Goal: Task Accomplishment & Management: Complete application form

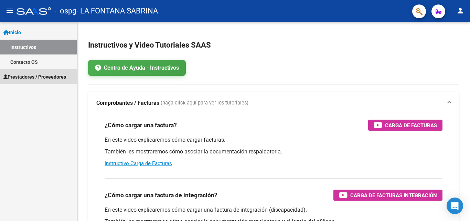
click at [46, 76] on span "Prestadores / Proveedores" at bounding box center [34, 77] width 63 height 8
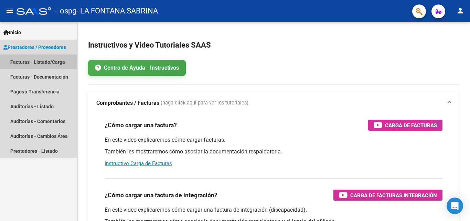
click at [46, 62] on link "Facturas - Listado/Carga" at bounding box center [38, 61] width 77 height 15
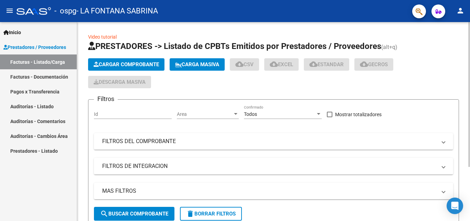
click at [123, 64] on span "Cargar Comprobante" at bounding box center [126, 64] width 65 height 6
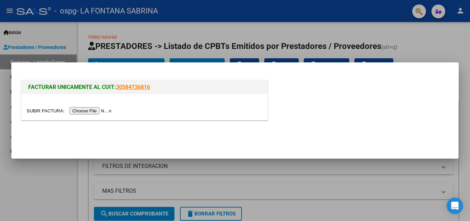
click at [104, 110] on input "file" at bounding box center [69, 110] width 87 height 7
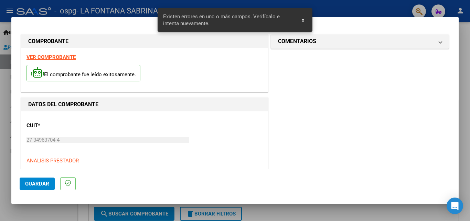
scroll to position [168, 0]
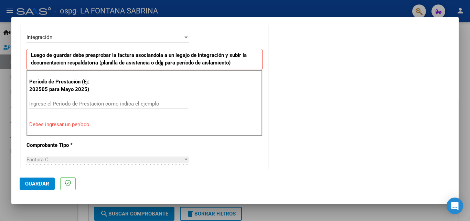
click at [52, 105] on input "Ingrese el Período de Prestación como indica el ejemplo" at bounding box center [108, 103] width 159 height 6
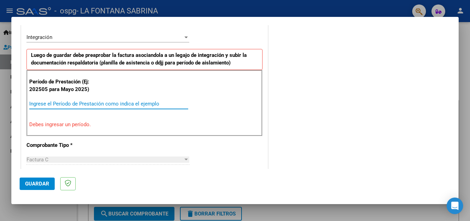
click at [52, 104] on input "Ingrese el Período de Prestación como indica el ejemplo" at bounding box center [108, 103] width 159 height 6
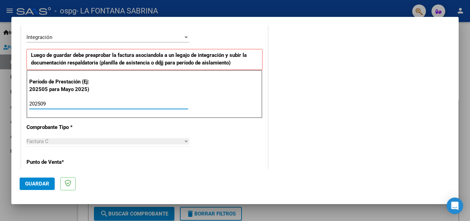
type input "202509"
click at [37, 182] on span "Guardar" at bounding box center [37, 183] width 24 height 6
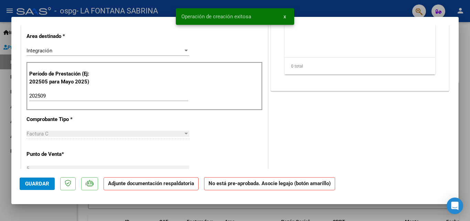
scroll to position [0, 0]
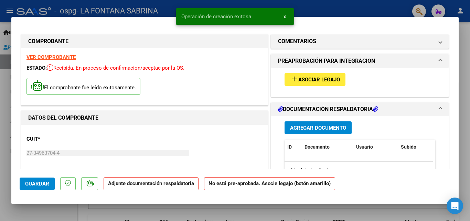
click at [302, 79] on span "Asociar Legajo" at bounding box center [319, 79] width 42 height 6
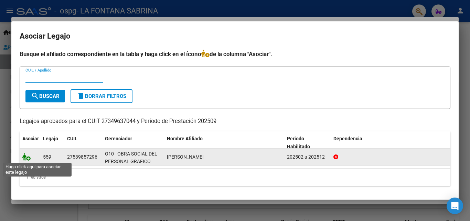
click at [25, 157] on icon at bounding box center [26, 157] width 8 height 8
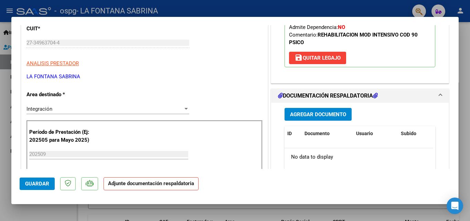
scroll to position [124, 0]
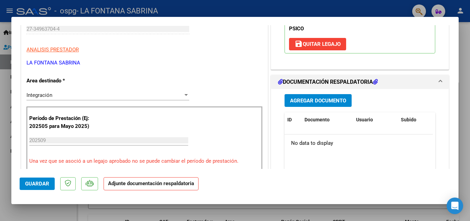
click at [41, 184] on span "Guardar" at bounding box center [37, 183] width 24 height 6
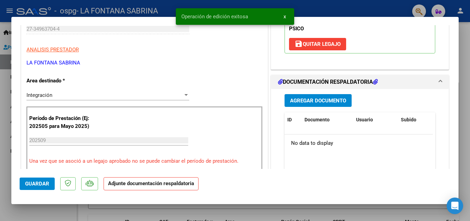
click at [300, 99] on span "Agregar Documento" at bounding box center [318, 100] width 56 height 6
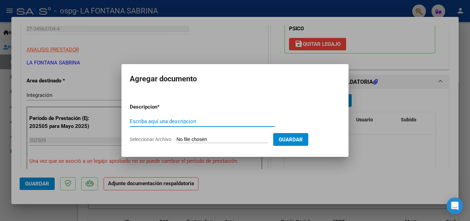
click at [162, 118] on input "Escriba aquí una descripcion" at bounding box center [202, 121] width 145 height 6
click at [160, 121] on input "Escriba aquí una descripcion" at bounding box center [202, 121] width 145 height 6
click at [164, 121] on input "informe" at bounding box center [202, 121] width 145 height 6
type input "informe"
click at [166, 121] on input "informe" at bounding box center [202, 121] width 145 height 6
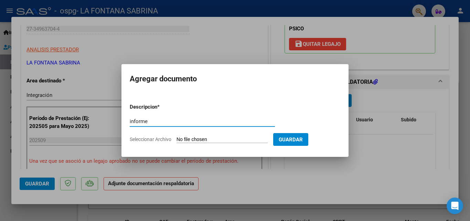
click at [191, 138] on input "Seleccionar Archivo" at bounding box center [221, 139] width 91 height 7
type input "C:\fakepath\INFORME [PERSON_NAME].docx"
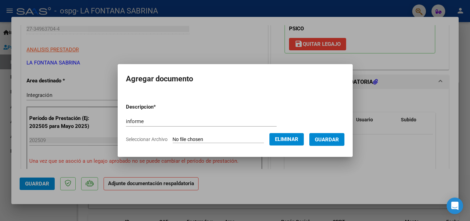
click at [332, 137] on span "Guardar" at bounding box center [327, 139] width 24 height 6
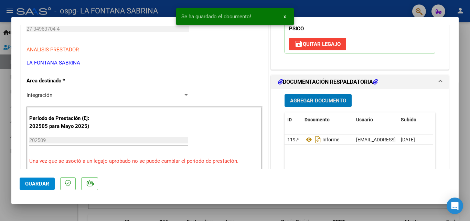
click at [315, 99] on span "Agregar Documento" at bounding box center [318, 100] width 56 height 6
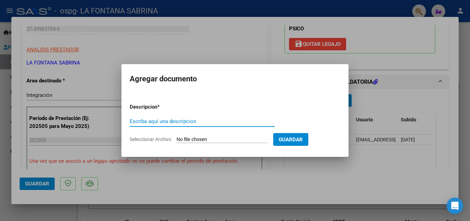
click at [193, 121] on input "Escriba aquí una descripcion" at bounding box center [202, 121] width 145 height 6
type input "Autorizacion"
click at [186, 138] on input "Seleccionar Archivo" at bounding box center [221, 139] width 91 height 7
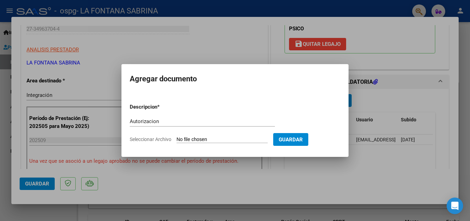
type input "C:\fakepath\autorizacion 2025 jaz.odt"
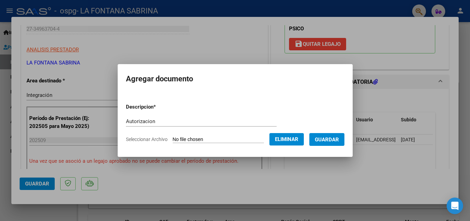
click at [328, 139] on span "Guardar" at bounding box center [327, 139] width 24 height 6
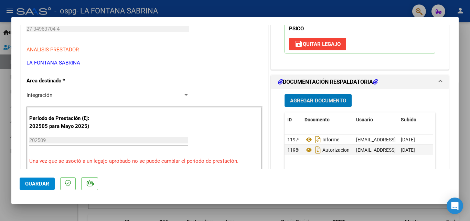
click at [299, 101] on span "Agregar Documento" at bounding box center [318, 100] width 56 height 6
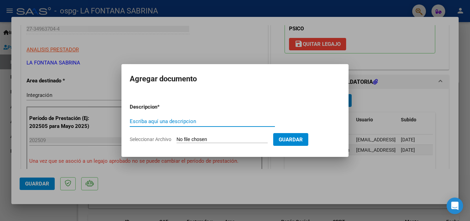
click at [227, 124] on div "Escriba aquí una descripcion" at bounding box center [202, 121] width 145 height 10
type input "asistencia septiembre"
click at [150, 138] on span "Seleccionar Archivo" at bounding box center [151, 139] width 42 height 6
click at [176, 138] on input "Seleccionar Archivo" at bounding box center [221, 139] width 91 height 7
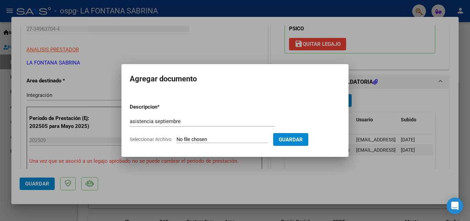
type input "C:\fakepath\Asistencia [DATE].jpg"
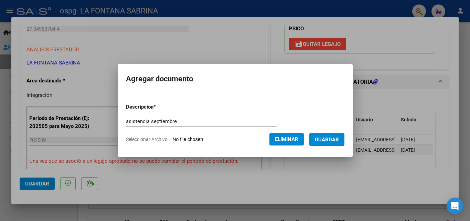
click at [331, 138] on span "Guardar" at bounding box center [327, 139] width 24 height 6
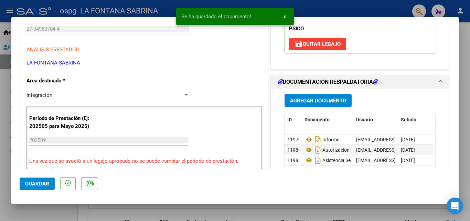
scroll to position [165, 0]
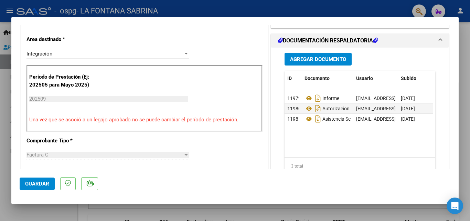
click at [32, 184] on span "Guardar" at bounding box center [37, 183] width 24 height 6
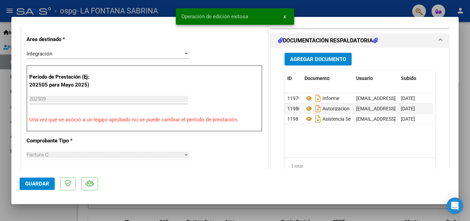
scroll to position [472, 0]
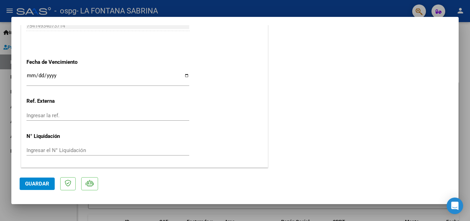
click at [464, 68] on div at bounding box center [235, 110] width 470 height 221
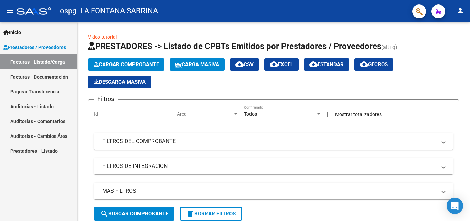
click at [52, 75] on link "Facturas - Documentación" at bounding box center [38, 76] width 77 height 15
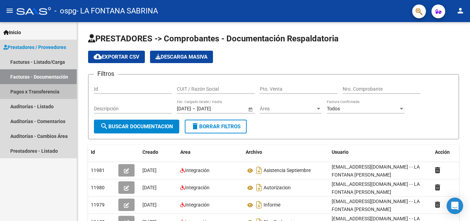
click at [54, 93] on link "Pagos x Transferencia" at bounding box center [38, 91] width 77 height 15
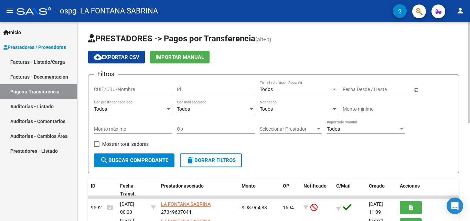
click at [464, 215] on div at bounding box center [469, 121] width 2 height 199
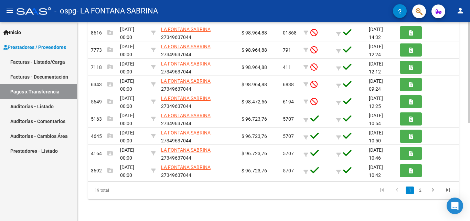
click at [464, 31] on div at bounding box center [469, 121] width 2 height 199
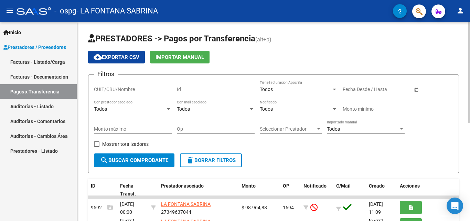
click at [464, 218] on div "PRESTADORES -> Pagos por Transferencia (alt+p) cloud_download Exportar CSV Impo…" at bounding box center [273, 217] width 393 height 390
click at [389, 120] on div "Todos Importado manual" at bounding box center [366, 130] width 78 height 20
click at [390, 126] on div "Todos" at bounding box center [363, 129] width 72 height 6
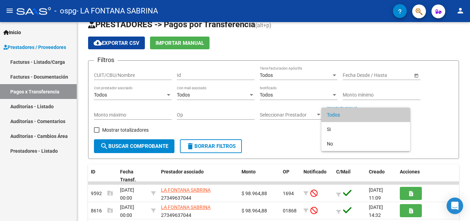
click at [464, 218] on div at bounding box center [235, 110] width 470 height 221
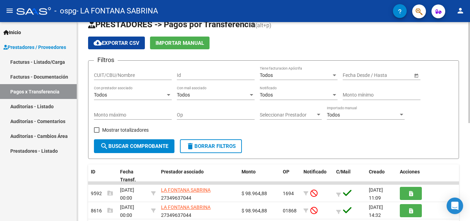
click at [464, 218] on div "PRESTADORES -> Pagos por Transferencia (alt+p) cloud_download Exportar CSV Impo…" at bounding box center [273, 203] width 393 height 390
click at [464, 219] on div at bounding box center [469, 121] width 2 height 199
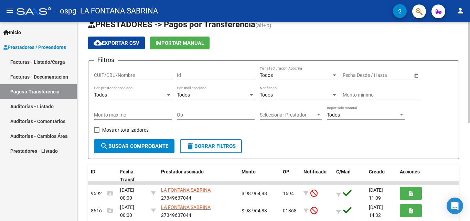
scroll to position [192, 0]
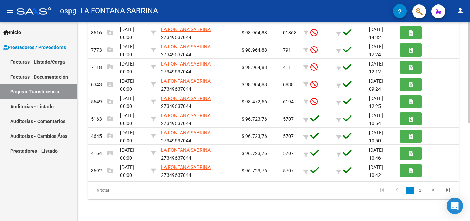
click at [464, 219] on div at bounding box center [469, 170] width 2 height 101
click at [431, 189] on icon "go to next page" at bounding box center [432, 190] width 9 height 8
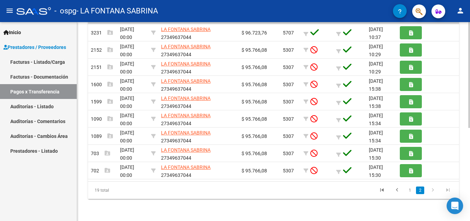
scroll to position [175, 0]
click at [464, 65] on div at bounding box center [469, 121] width 2 height 199
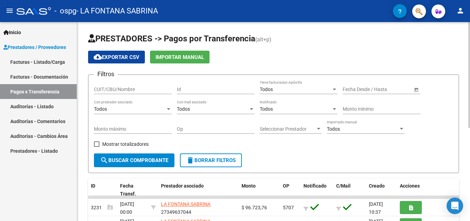
click at [464, 217] on div at bounding box center [469, 121] width 2 height 199
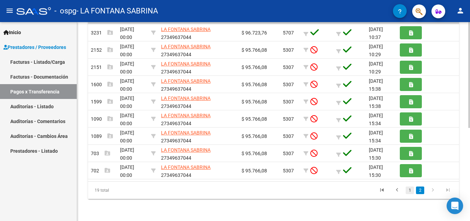
click at [410, 189] on link "1" at bounding box center [410, 190] width 8 height 8
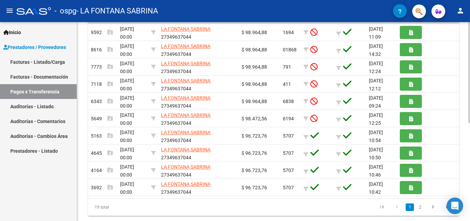
click at [464, 67] on div "PRESTADORES -> Pagos por Transferencia (alt+p) cloud_download Exportar CSV Impo…" at bounding box center [273, 42] width 393 height 390
click at [464, 41] on div "PRESTADORES -> Pagos por Transferencia (alt+p) cloud_download Exportar CSV Impo…" at bounding box center [273, 42] width 393 height 390
click at [464, 31] on div "PRESTADORES -> Pagos por Transferencia (alt+p) cloud_download Exportar CSV Impo…" at bounding box center [273, 42] width 393 height 390
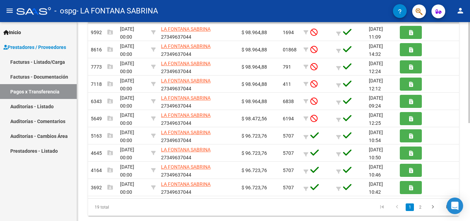
click at [464, 29] on div at bounding box center [469, 121] width 2 height 199
click at [464, 111] on div at bounding box center [469, 161] width 2 height 101
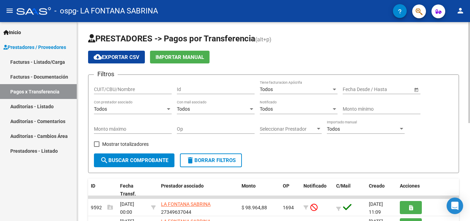
click at [464, 218] on div "PRESTADORES -> Pagos por Transferencia (alt+p) cloud_download Exportar CSV Impo…" at bounding box center [273, 217] width 393 height 390
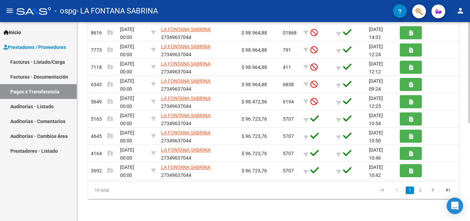
click at [464, 218] on div at bounding box center [469, 121] width 2 height 199
click at [464, 218] on div at bounding box center [469, 170] width 2 height 101
click at [464, 35] on div at bounding box center [469, 121] width 2 height 199
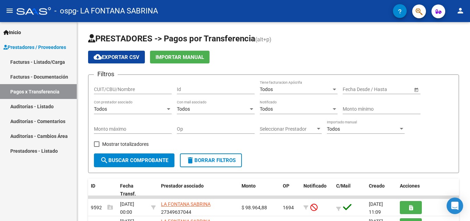
click at [444, 80] on div "Filtros CUIT/CBU/Nombre Id Todos Tiene facturacion Apócrifa Fecha inicio – Fech…" at bounding box center [273, 116] width 359 height 73
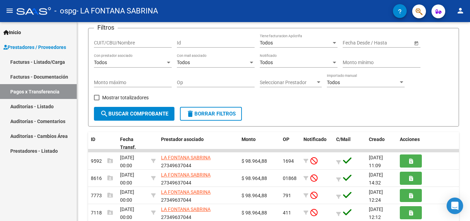
click at [444, 72] on div "Filtros CUIT/CBU/Nombre Id Todos Tiene facturacion Apócrifa Fecha inicio – Fech…" at bounding box center [273, 70] width 359 height 73
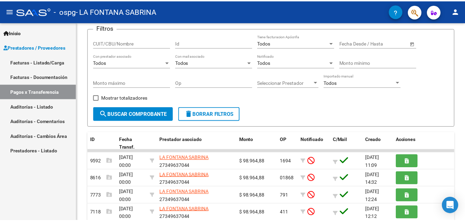
scroll to position [48, 0]
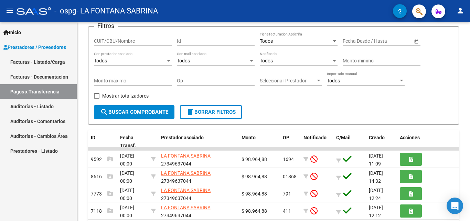
click at [445, 63] on div "Filtros CUIT/CBU/Nombre Id Todos Tiene facturacion Apócrifa Fecha inicio – Fech…" at bounding box center [273, 68] width 359 height 73
click at [445, 46] on div "Filtros CUIT/CBU/Nombre Id Todos Tiene facturacion Apócrifa Fecha inicio – Fech…" at bounding box center [273, 68] width 359 height 73
click at [445, 44] on div "Filtros CUIT/CBU/Nombre Id Todos Tiene facturacion Apócrifa Fecha inicio – Fech…" at bounding box center [273, 68] width 359 height 73
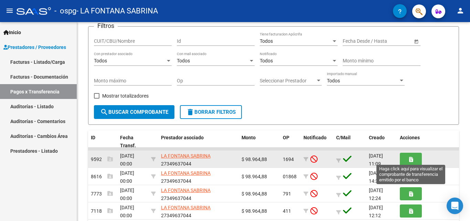
click at [409, 157] on icon "button" at bounding box center [411, 159] width 4 height 5
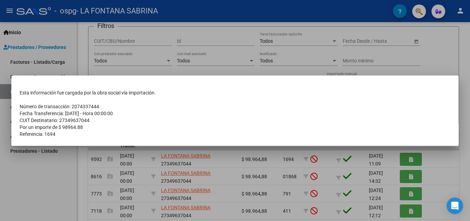
click at [464, 105] on div at bounding box center [235, 110] width 470 height 221
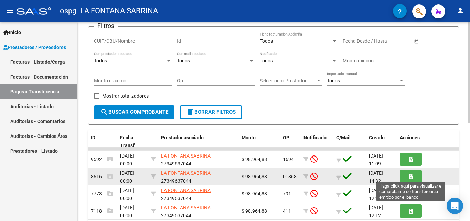
click at [411, 174] on icon "button" at bounding box center [411, 176] width 4 height 5
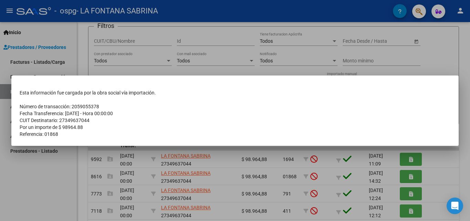
click at [452, 29] on div at bounding box center [235, 110] width 470 height 221
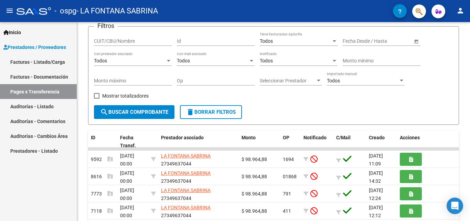
click at [461, 10] on mat-icon "person" at bounding box center [460, 11] width 8 height 8
click at [450, 45] on button "exit_to_app Salir" at bounding box center [446, 45] width 42 height 17
